Goal: Task Accomplishment & Management: Manage account settings

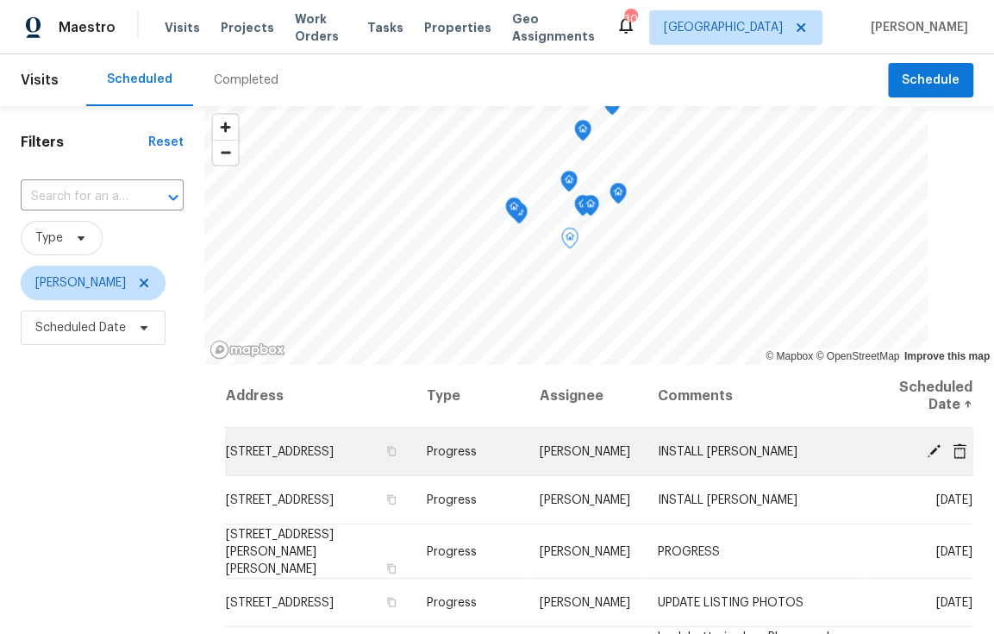
click at [953, 448] on icon at bounding box center [960, 450] width 14 height 16
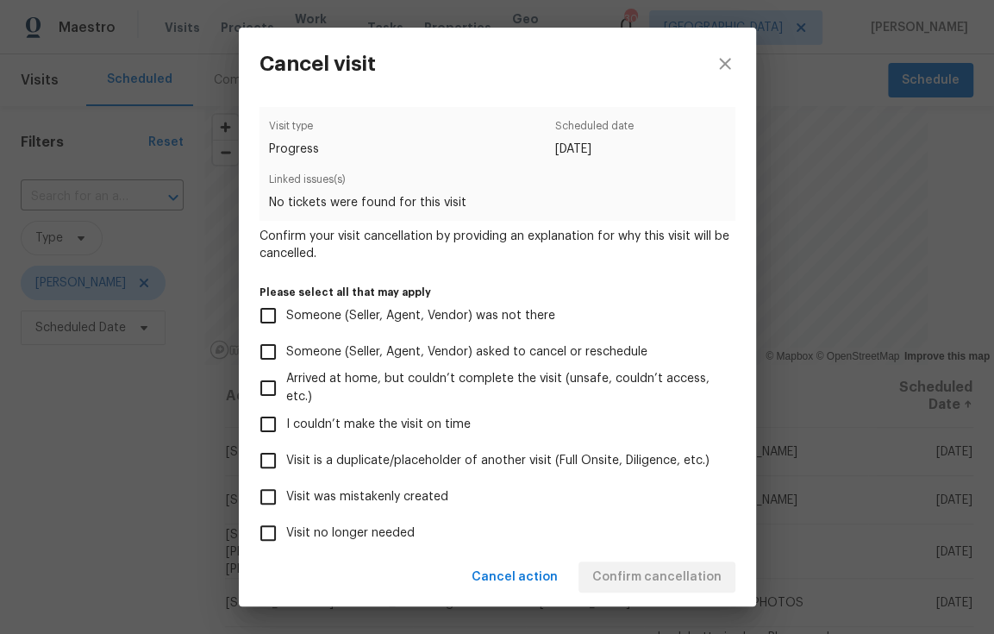
click at [364, 536] on span "Visit no longer needed" at bounding box center [350, 533] width 128 height 18
click at [286, 536] on input "Visit no longer needed" at bounding box center [268, 533] width 36 height 36
checkbox input "true"
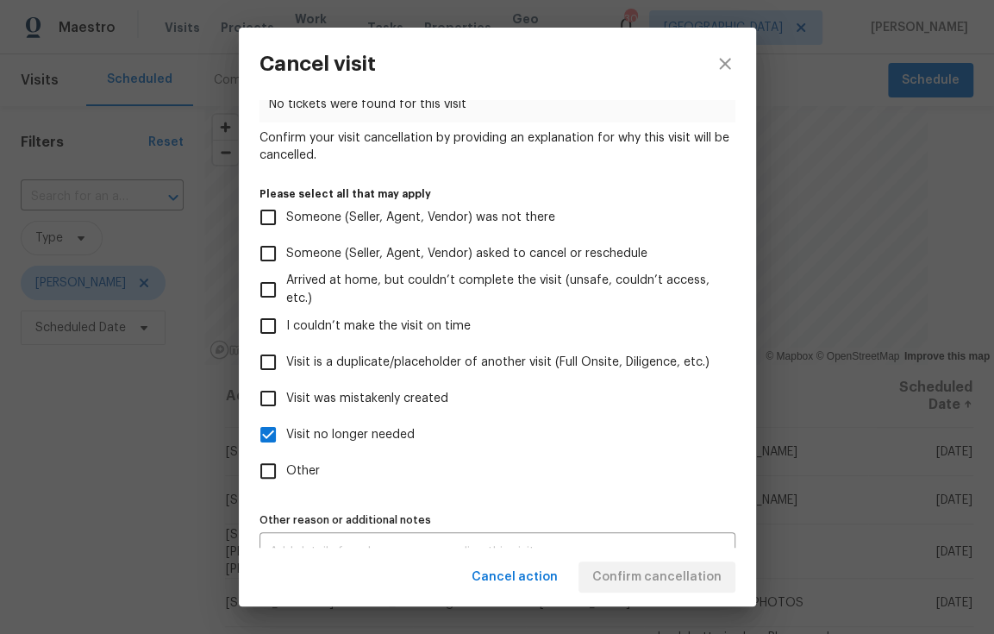
scroll to position [129, 0]
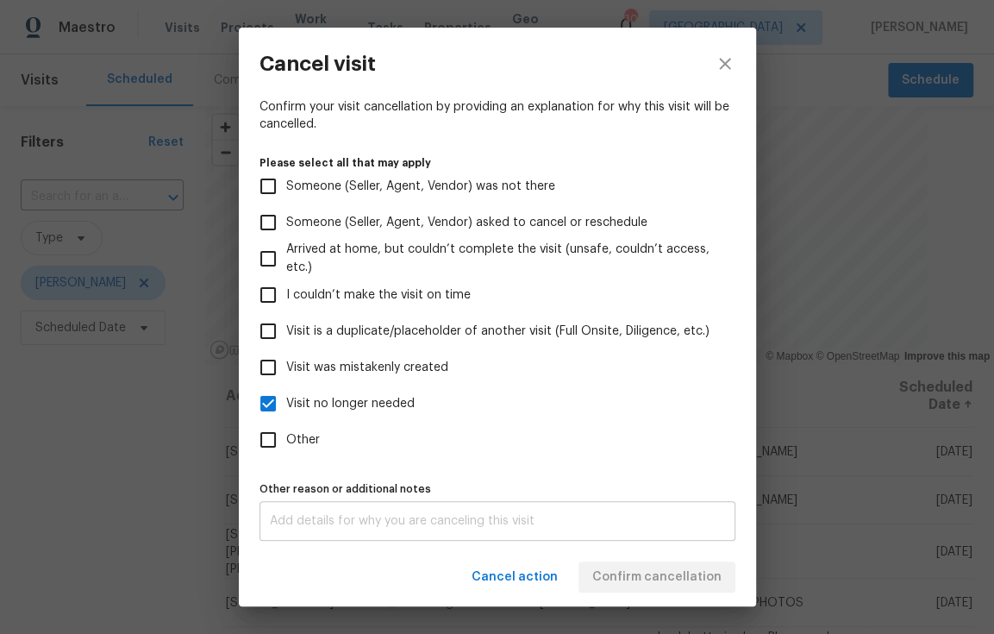
click at [517, 530] on div "x Other reason or additional notes" at bounding box center [498, 521] width 476 height 40
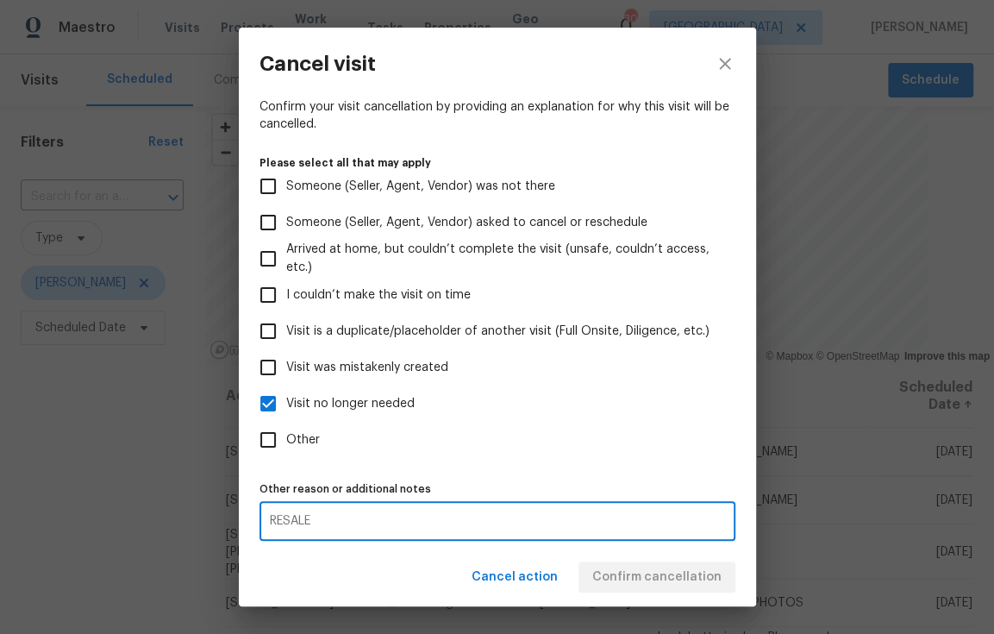
type textarea "RESALE"
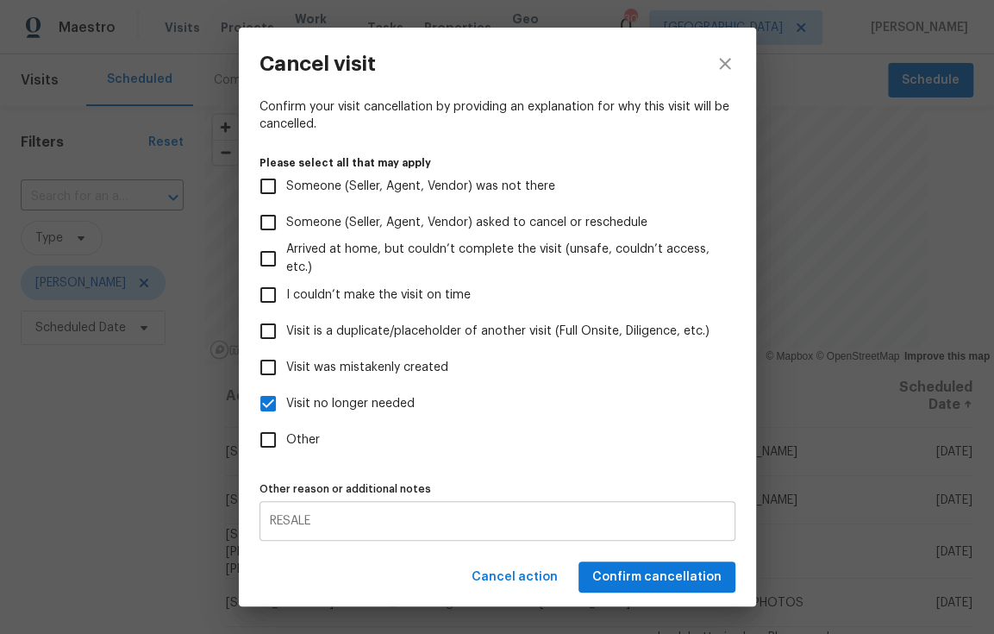
drag, startPoint x: 639, startPoint y: 469, endPoint x: 644, endPoint y: 501, distance: 32.3
click at [639, 470] on div "Visit type Progress Scheduled date [DATE] Linked issues(s) No tickets were foun…" at bounding box center [498, 259] width 476 height 563
click at [670, 583] on span "Confirm cancellation" at bounding box center [656, 578] width 129 height 22
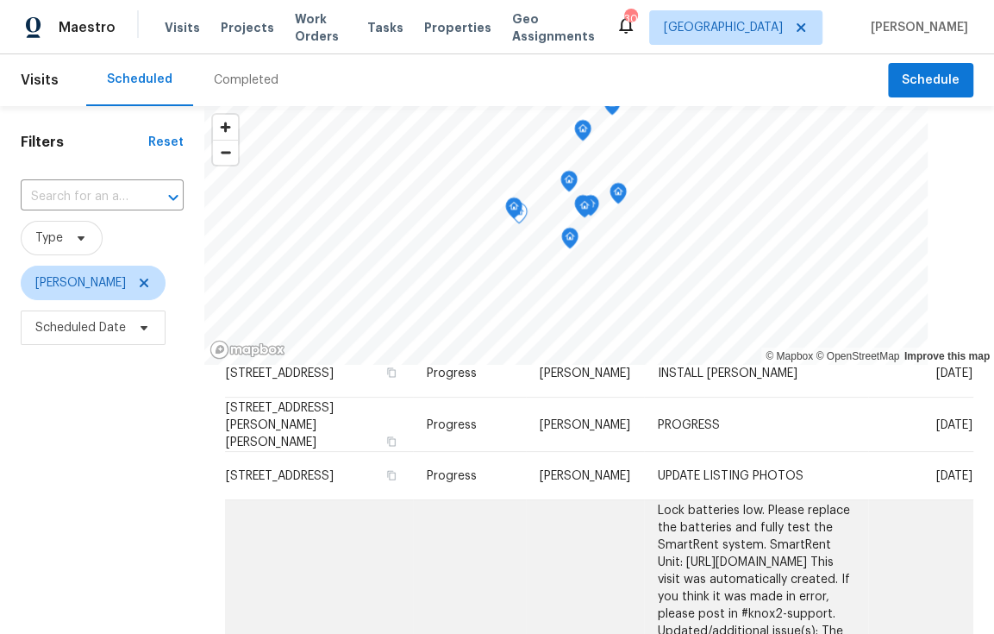
scroll to position [79, 0]
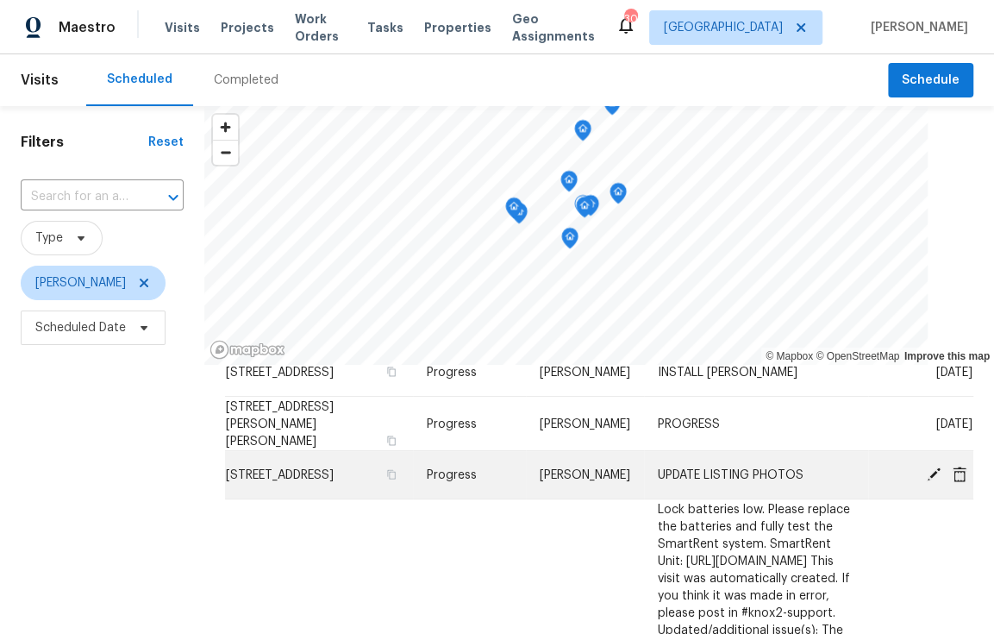
click at [953, 476] on icon at bounding box center [960, 474] width 14 height 16
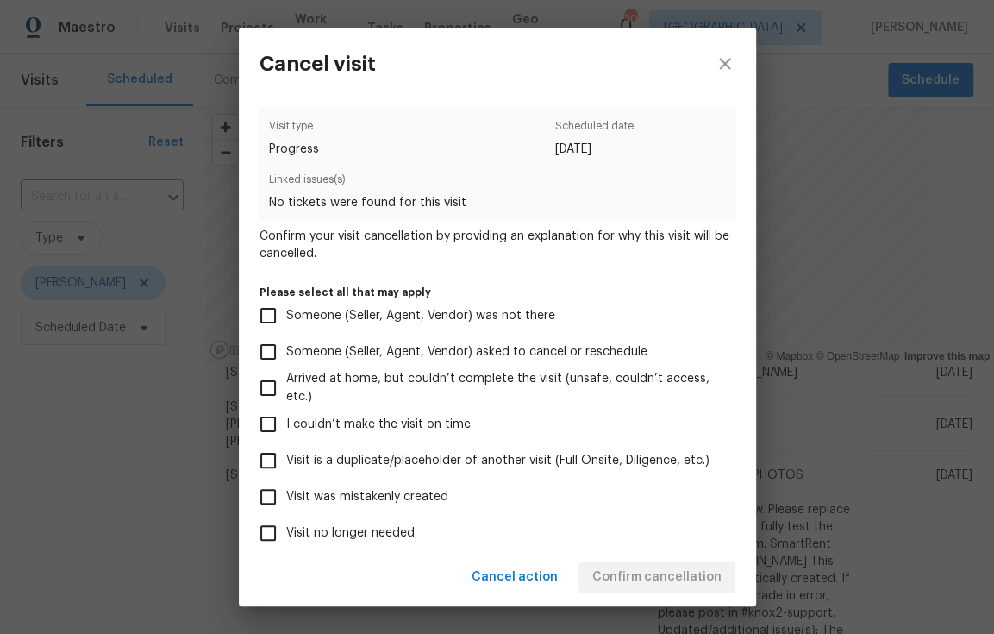
click at [329, 530] on span "Visit no longer needed" at bounding box center [350, 533] width 128 height 18
click at [286, 530] on input "Visit no longer needed" at bounding box center [268, 533] width 36 height 36
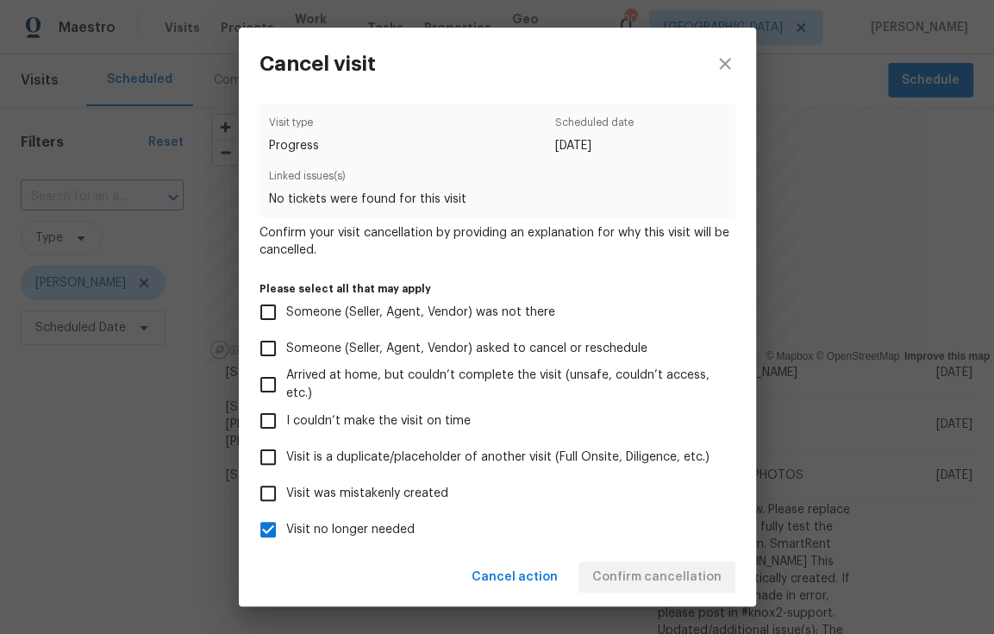
click at [567, 542] on label "Visit no longer needed" at bounding box center [486, 529] width 472 height 36
click at [286, 542] on input "Visit no longer needed" at bounding box center [268, 529] width 36 height 36
click at [303, 529] on span "Visit no longer needed" at bounding box center [350, 530] width 128 height 18
click at [286, 529] on input "Visit no longer needed" at bounding box center [268, 529] width 36 height 36
checkbox input "true"
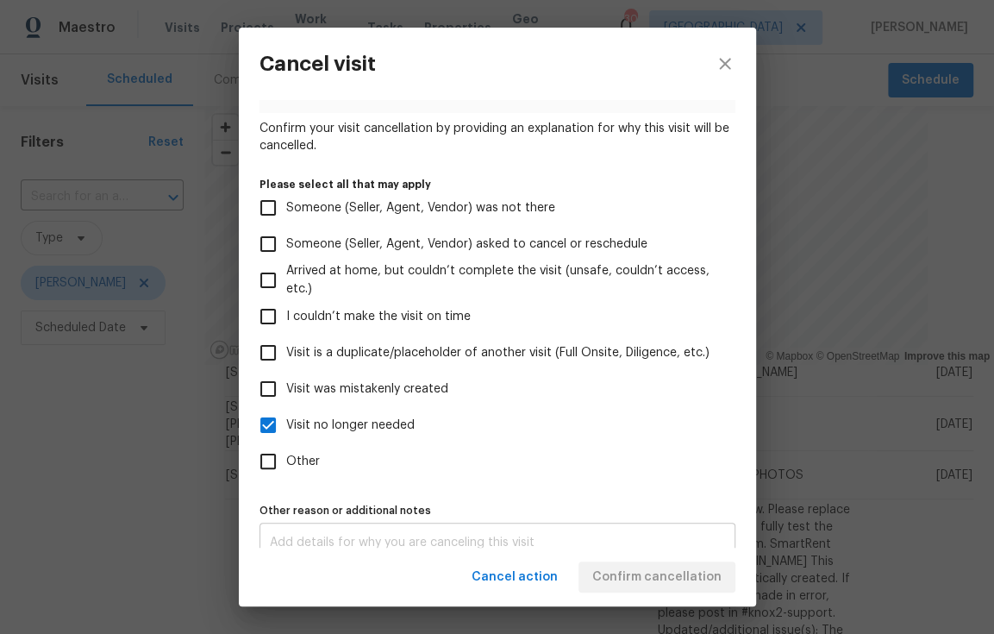
scroll to position [129, 0]
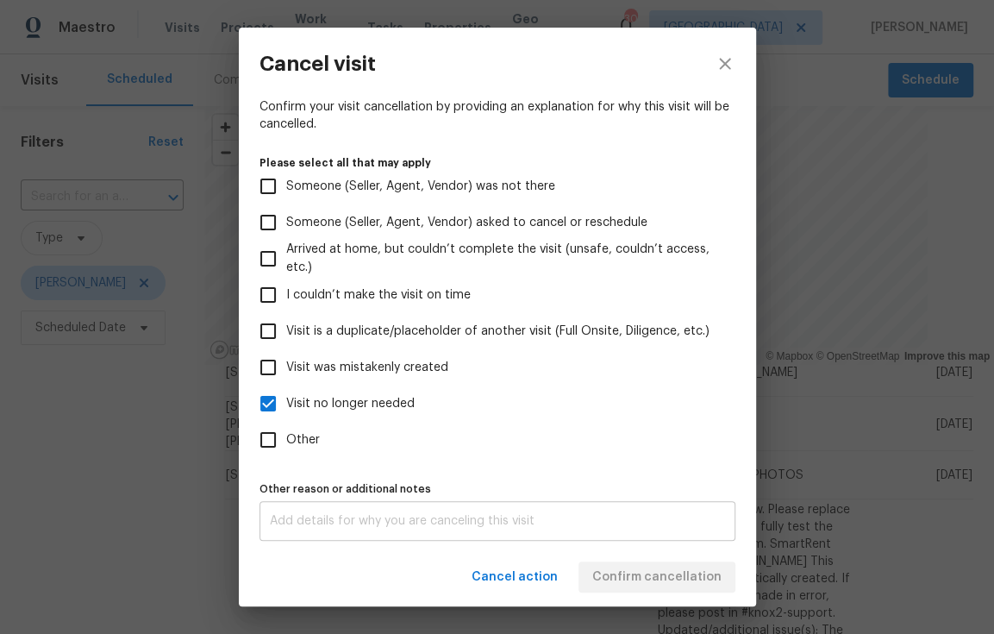
click at [360, 511] on div "x Other reason or additional notes" at bounding box center [498, 521] width 476 height 40
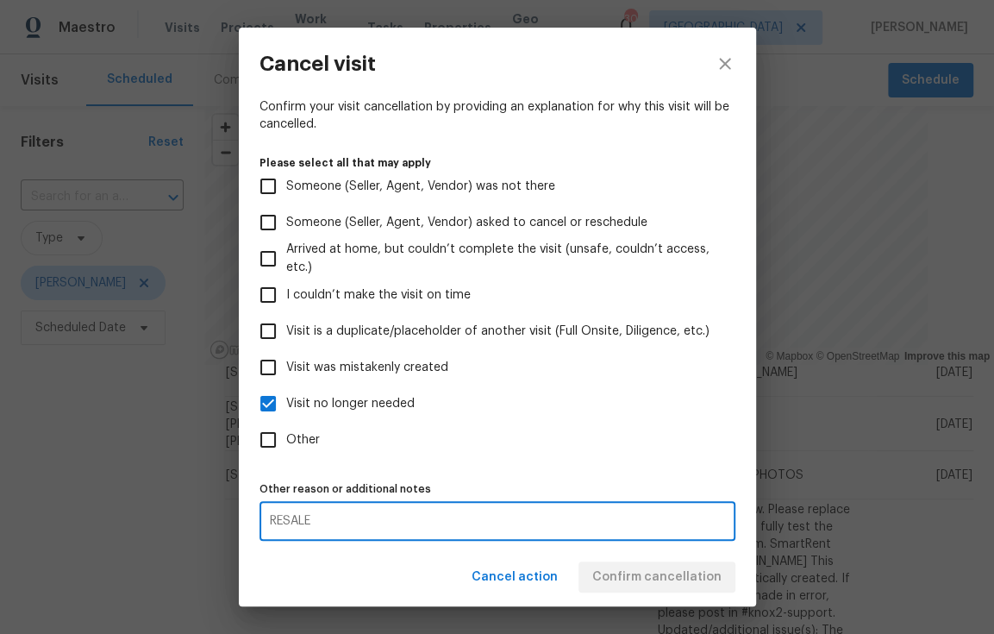
type textarea "RESALE"
click at [669, 454] on label "Other" at bounding box center [486, 440] width 472 height 36
click at [286, 454] on input "Other" at bounding box center [268, 440] width 36 height 36
checkbox input "true"
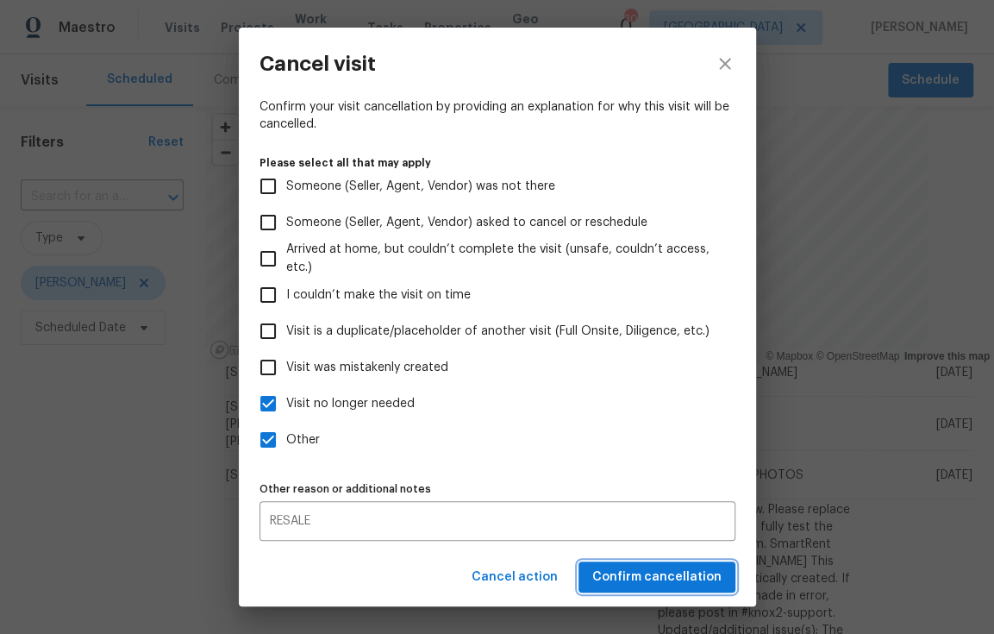
click at [677, 569] on span "Confirm cancellation" at bounding box center [656, 578] width 129 height 22
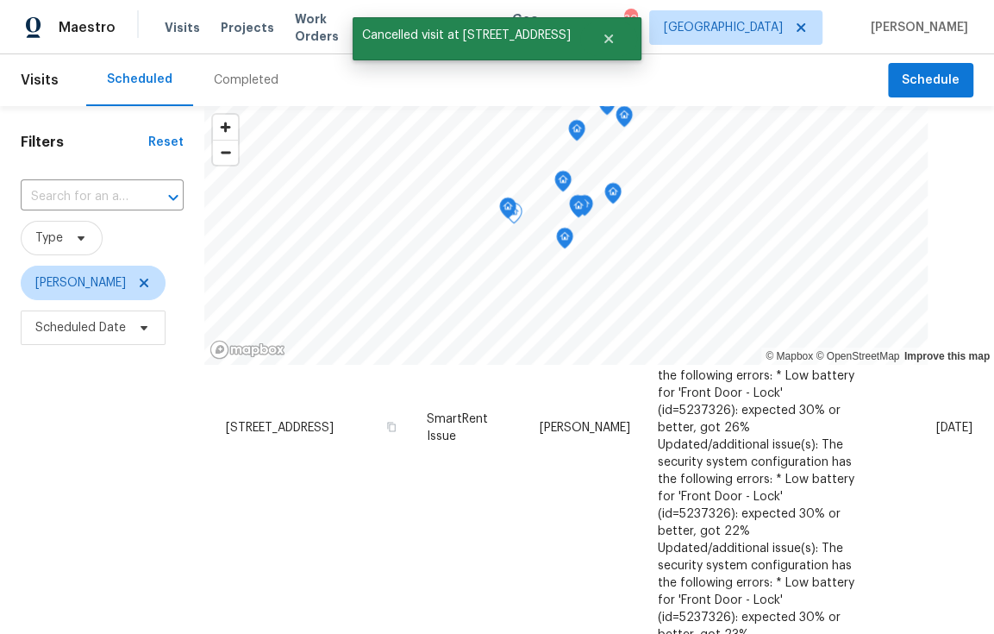
scroll to position [830, 0]
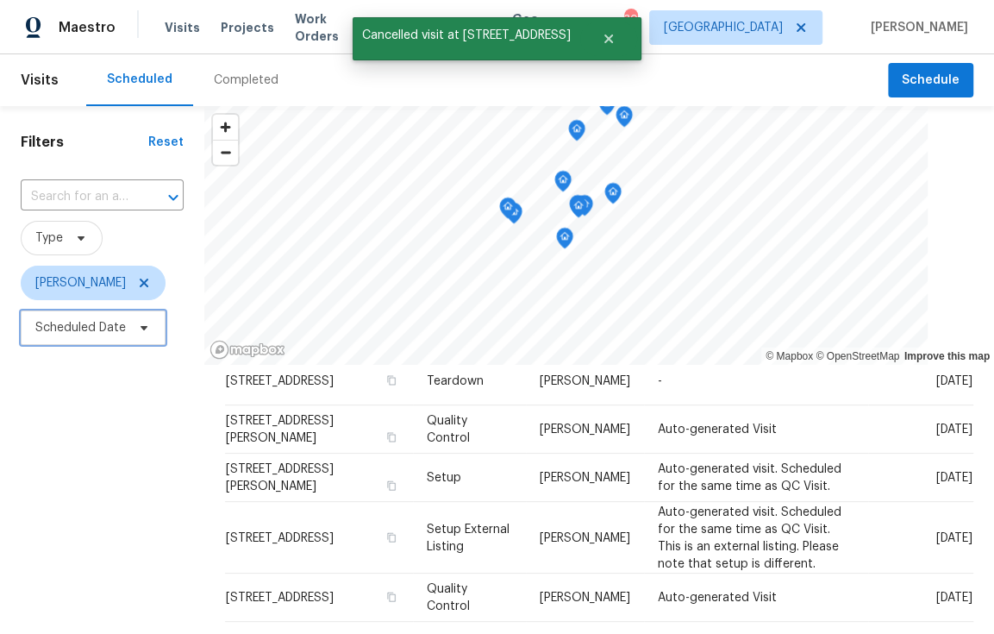
click at [53, 328] on span "Scheduled Date" at bounding box center [80, 327] width 91 height 17
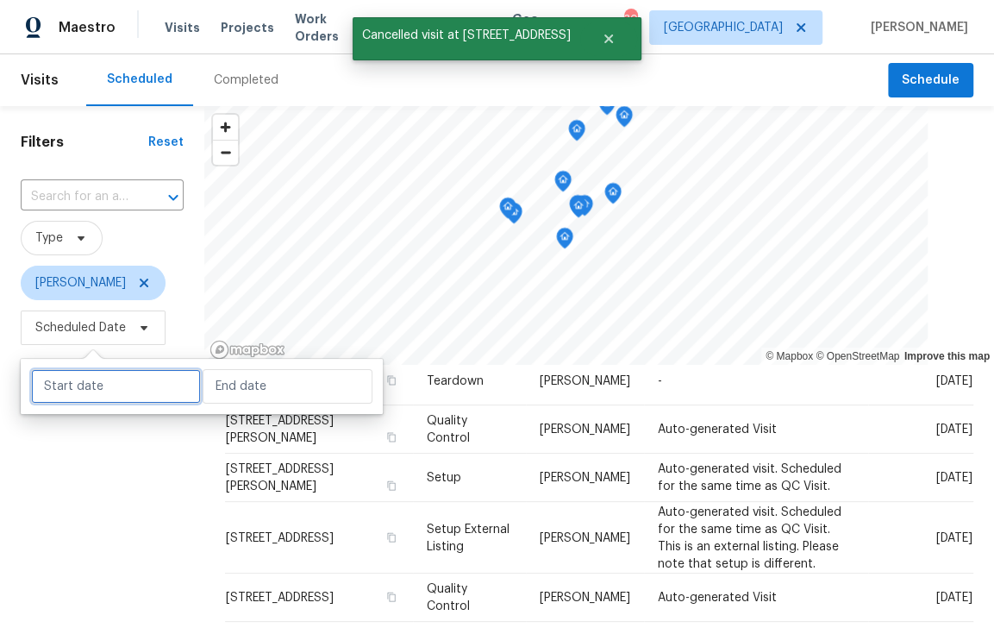
click at [76, 386] on input "text" at bounding box center [116, 386] width 170 height 34
select select "9"
select select "2025"
select select "10"
select select "2025"
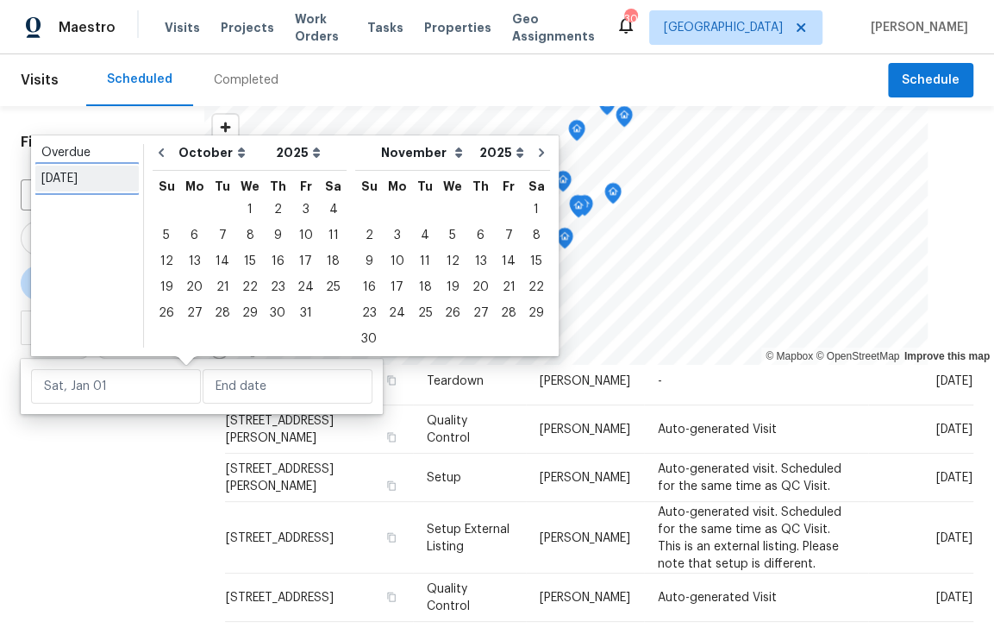
click at [76, 176] on div "[DATE]" at bounding box center [86, 178] width 91 height 17
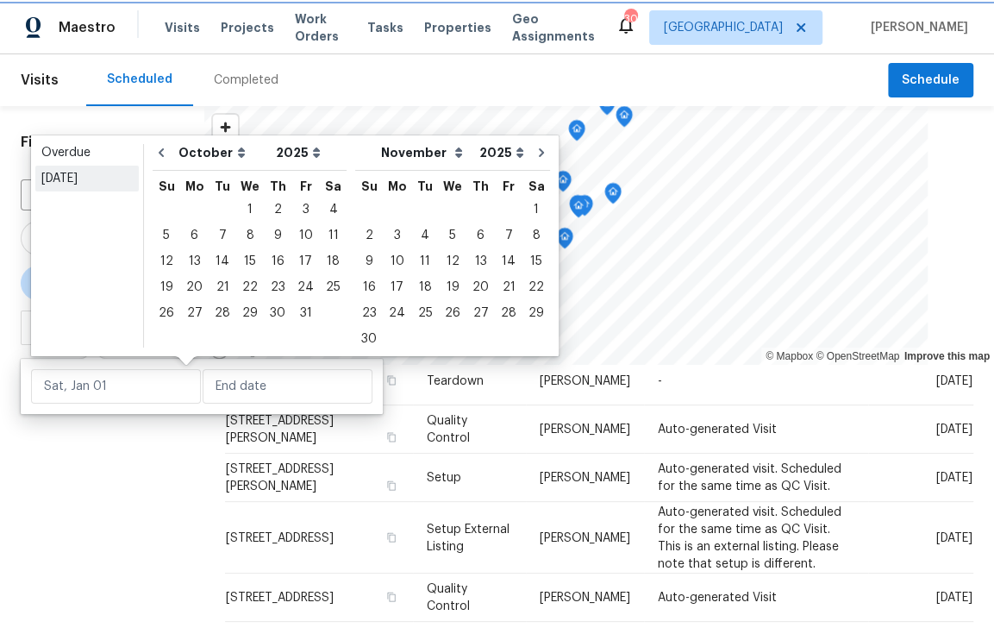
type input "[DATE]"
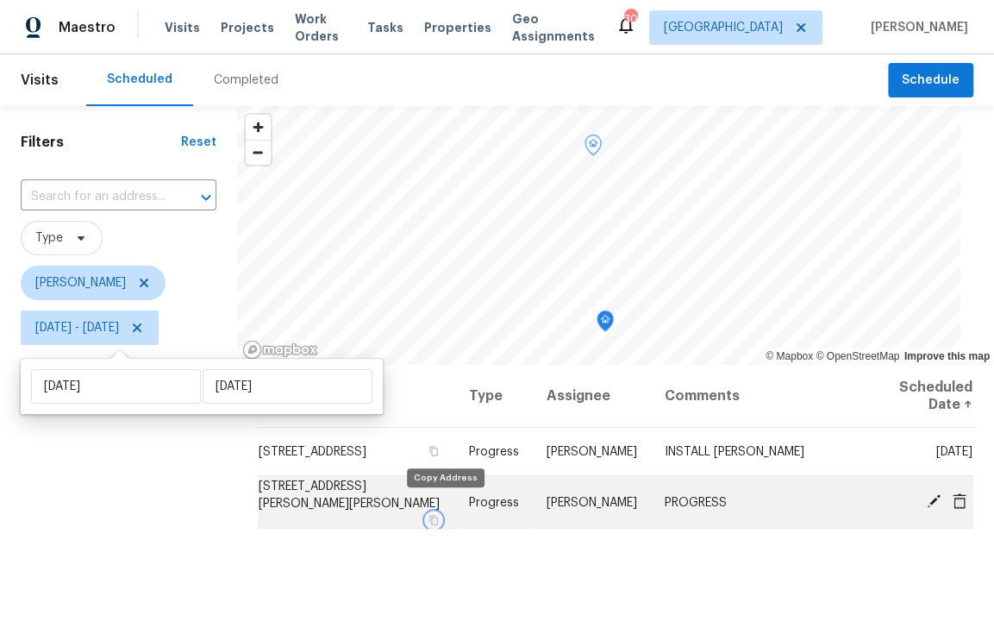
click at [439, 514] on icon "button" at bounding box center [434, 519] width 10 height 10
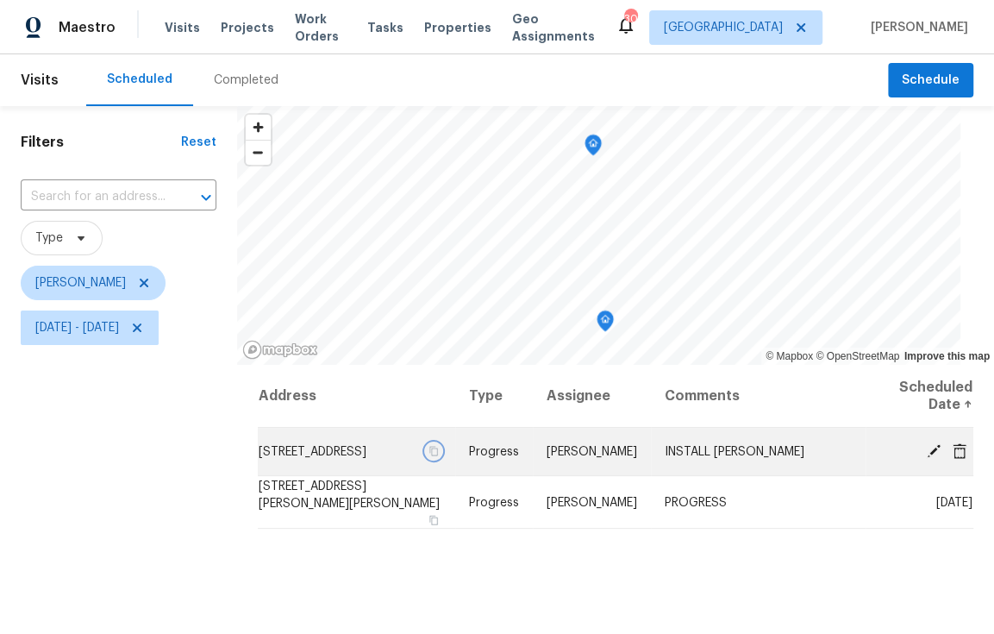
click at [439, 456] on icon "button" at bounding box center [434, 451] width 10 height 10
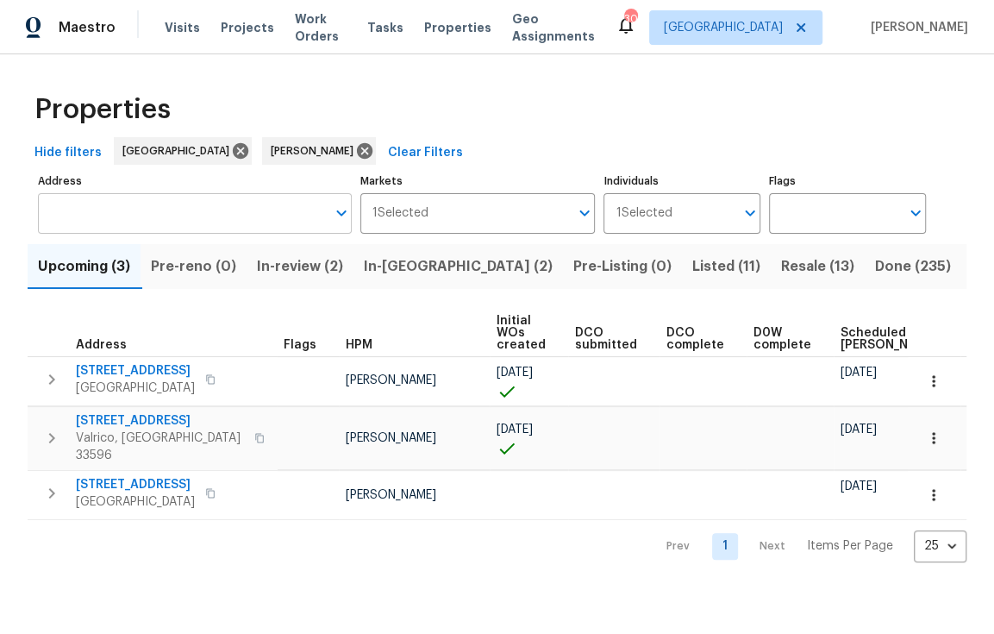
click at [128, 222] on input "Address" at bounding box center [182, 213] width 288 height 41
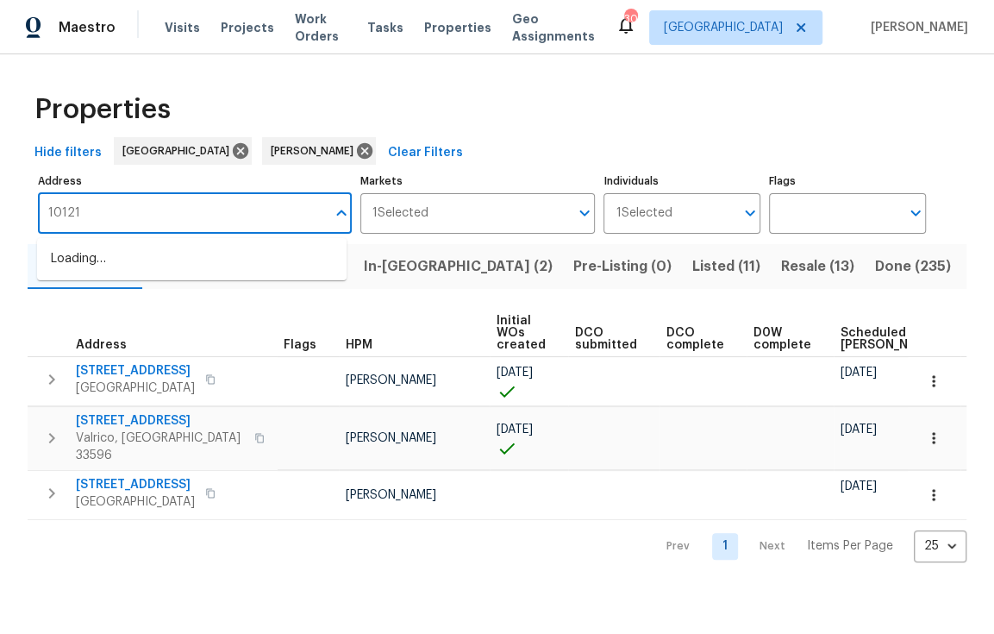
type input "10121"
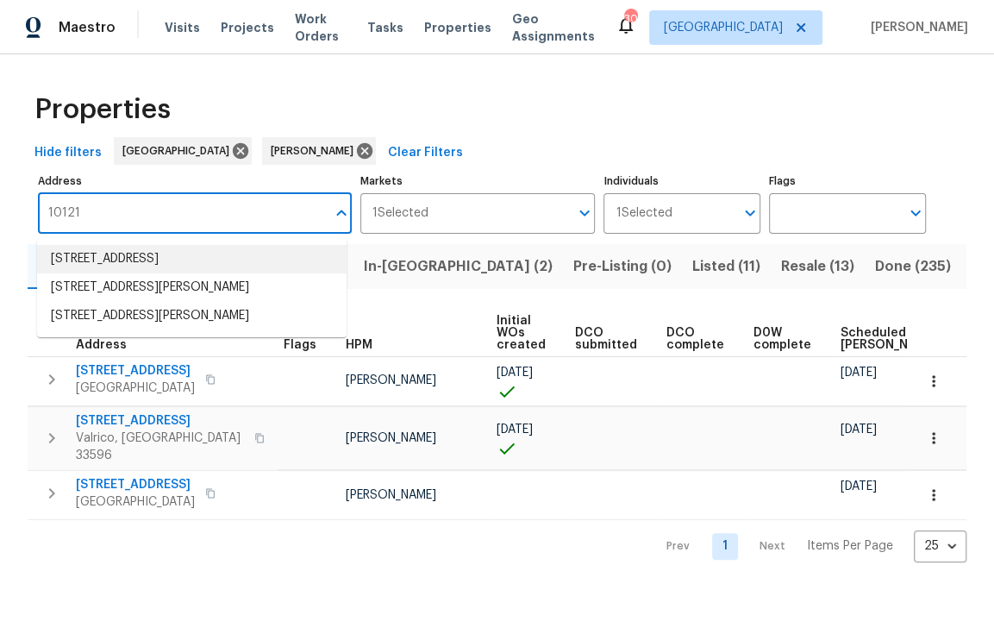
click at [147, 251] on li "[STREET_ADDRESS]" at bounding box center [192, 259] width 310 height 28
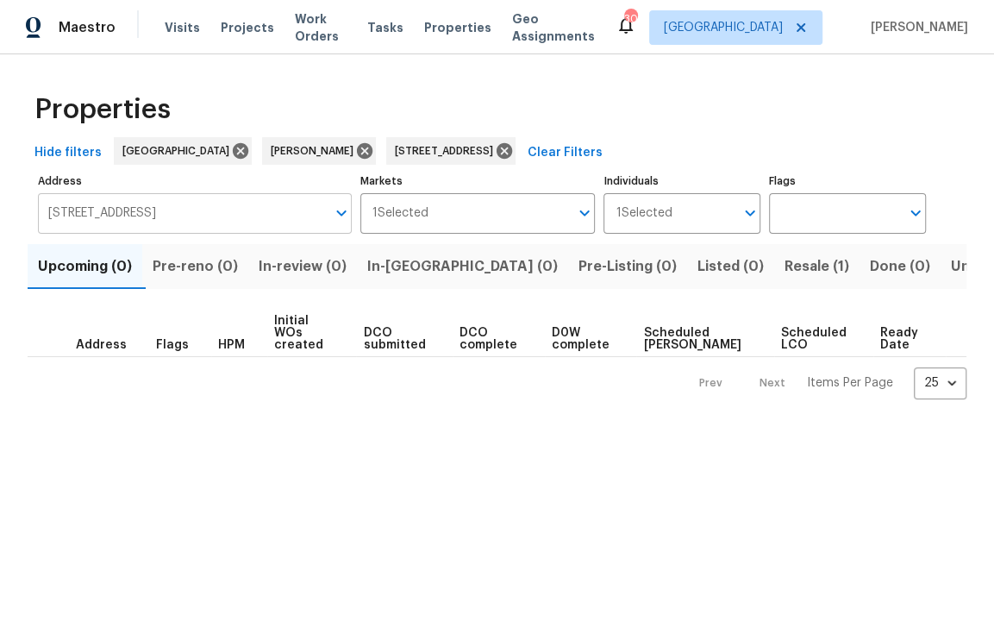
click at [156, 222] on input "[STREET_ADDRESS]" at bounding box center [182, 213] width 288 height 41
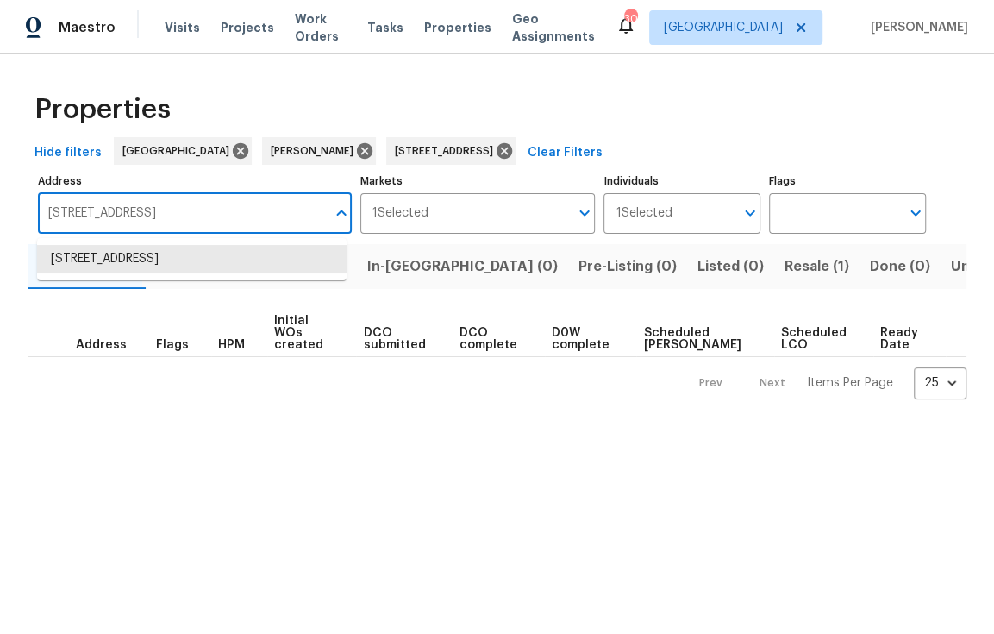
click at [156, 222] on input "[STREET_ADDRESS]" at bounding box center [182, 213] width 288 height 41
click at [153, 215] on input "[STREET_ADDRESS]" at bounding box center [182, 213] width 288 height 41
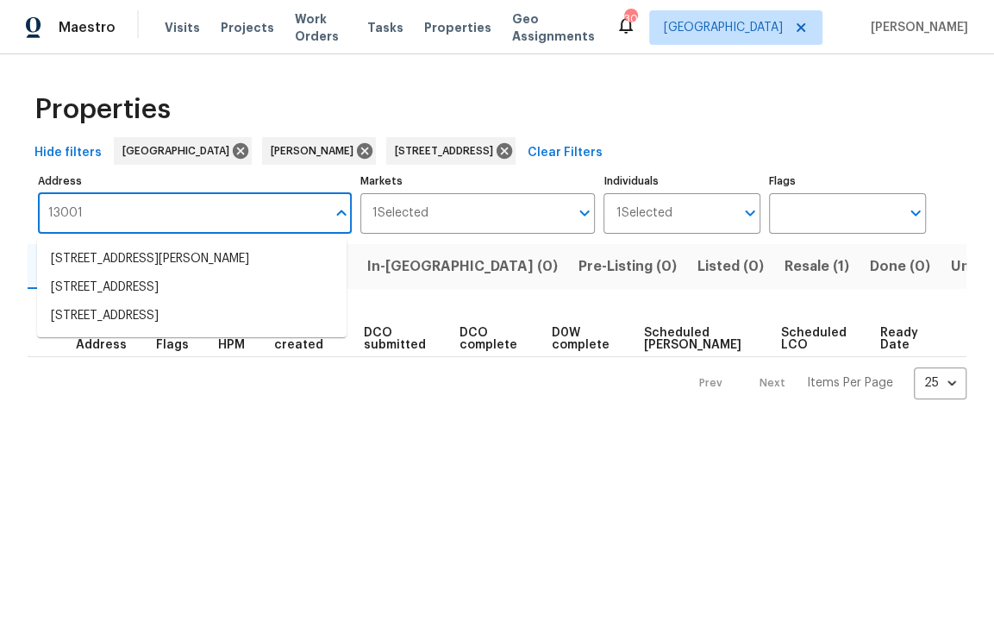
type input "13001"
click at [159, 312] on li "13001 Upward Pl Riverview FL 33579" at bounding box center [192, 316] width 310 height 28
